Goal: Find specific page/section: Find specific page/section

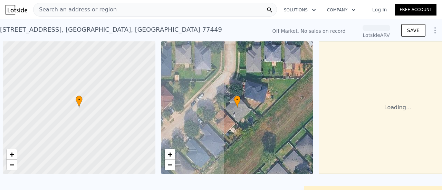
scroll to position [0, 3]
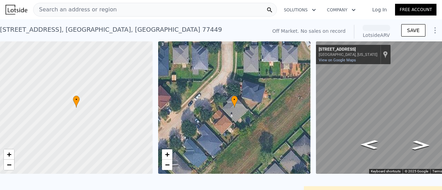
click at [110, 8] on div "Search an address or region" at bounding box center [155, 10] width 244 height 14
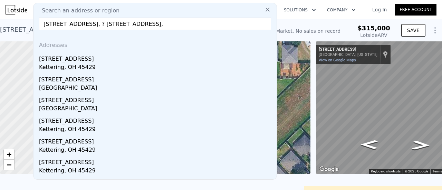
drag, startPoint x: 253, startPoint y: 27, endPoint x: 138, endPoint y: 24, distance: 115.3
click at [138, 24] on input "121 Snow Hill Ave, Dayton, Oh 45429, ? 121 Snow Hill Ave, Dayton, Oh 45429," at bounding box center [155, 24] width 232 height 12
type input "121 Snow Hill Ave, Dayton, Oh 45429"
click at [158, 25] on input "121 Snow Hill Ave, Dayton, Oh 45429" at bounding box center [155, 24] width 232 height 12
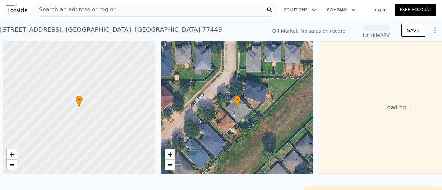
scroll to position [0, 3]
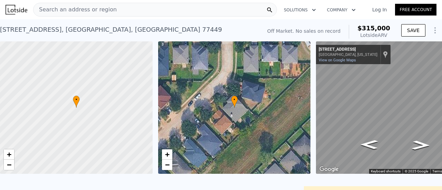
click at [162, 12] on div "Search an address or region" at bounding box center [155, 10] width 244 height 14
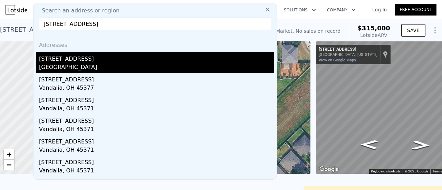
type input "[STREET_ADDRESS]"
click at [106, 58] on div "[STREET_ADDRESS]" at bounding box center [156, 57] width 235 height 11
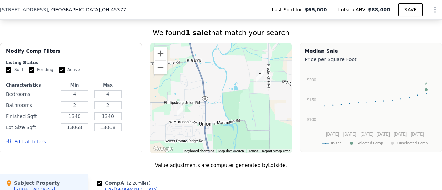
scroll to position [553, 0]
